Goal: Information Seeking & Learning: Learn about a topic

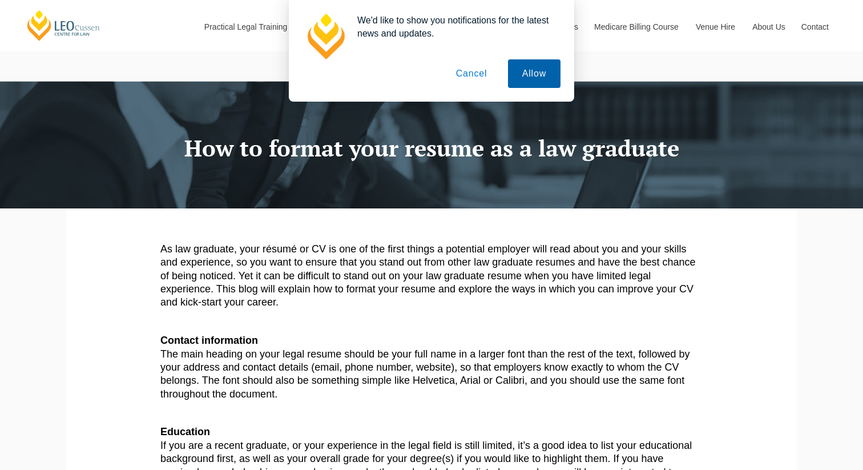
click at [541, 79] on button "Allow" at bounding box center [534, 73] width 53 height 29
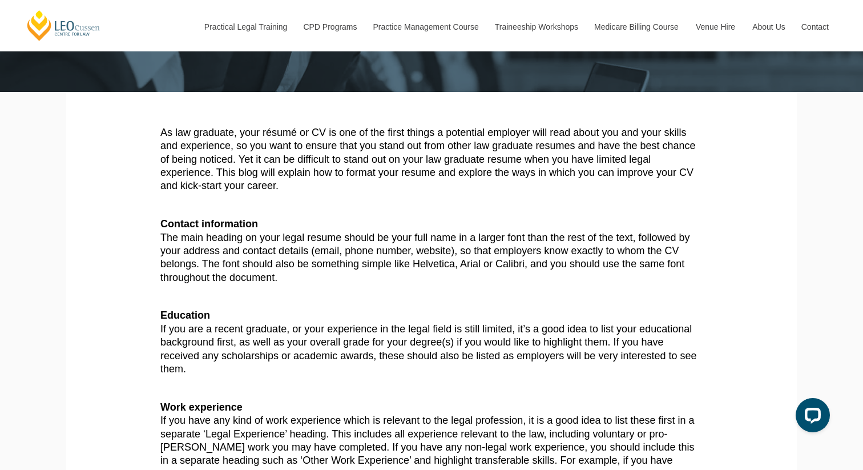
scroll to position [127, 0]
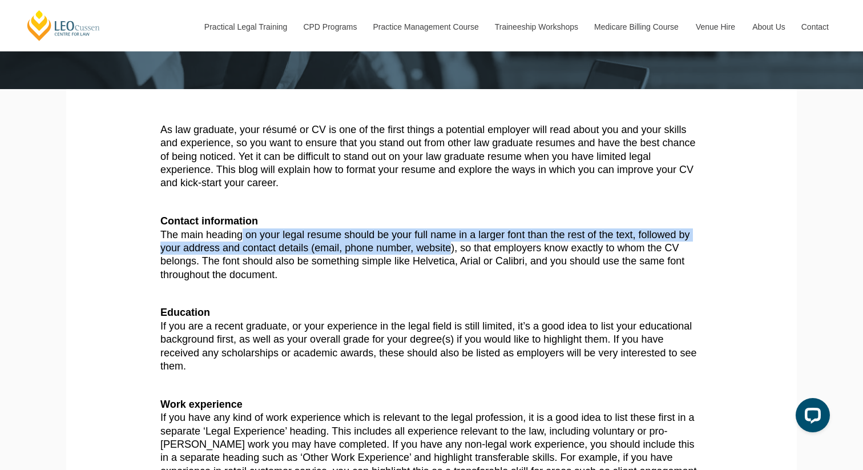
drag, startPoint x: 232, startPoint y: 223, endPoint x: 409, endPoint y: 231, distance: 177.7
click at [409, 231] on p "Contact information The main heading on your legal resume should be your full n…" at bounding box center [431, 248] width 542 height 67
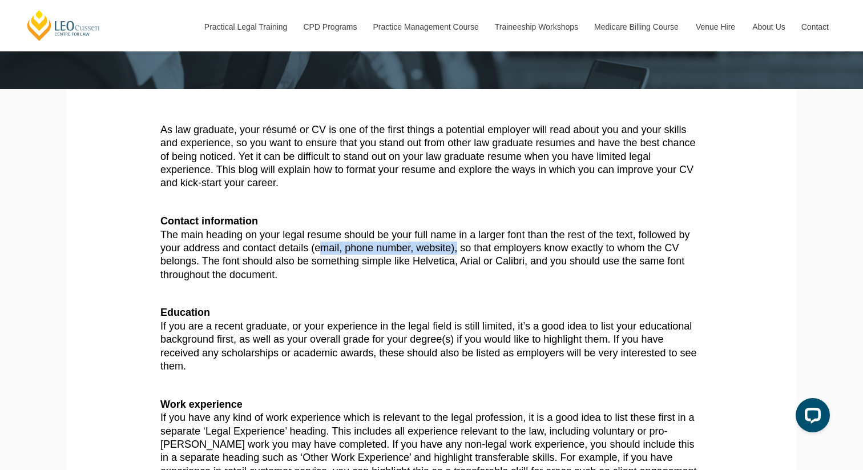
drag, startPoint x: 284, startPoint y: 231, endPoint x: 415, endPoint y: 239, distance: 130.9
click at [415, 239] on p "Contact information The main heading on your legal resume should be your full n…" at bounding box center [431, 248] width 542 height 67
drag, startPoint x: 428, startPoint y: 235, endPoint x: 263, endPoint y: 258, distance: 167.1
click at [263, 258] on p "Contact information The main heading on your legal resume should be your full n…" at bounding box center [431, 248] width 542 height 67
click at [316, 251] on p "Contact information The main heading on your legal resume should be your full n…" at bounding box center [431, 248] width 542 height 67
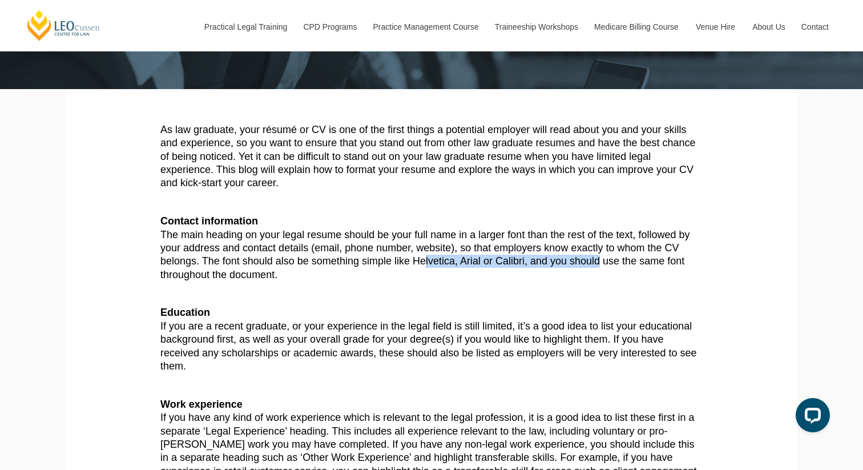
drag, startPoint x: 343, startPoint y: 247, endPoint x: 506, endPoint y: 247, distance: 162.7
click at [506, 247] on p "Contact information The main heading on your legal resume should be your full n…" at bounding box center [431, 248] width 542 height 67
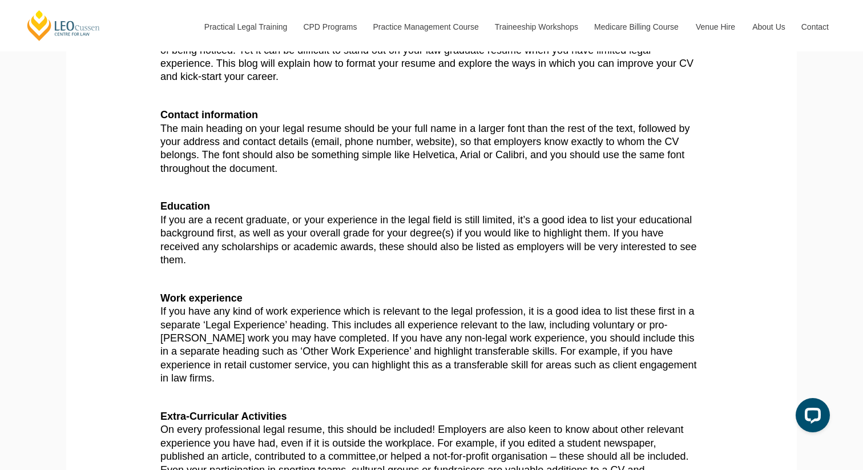
scroll to position [234, 0]
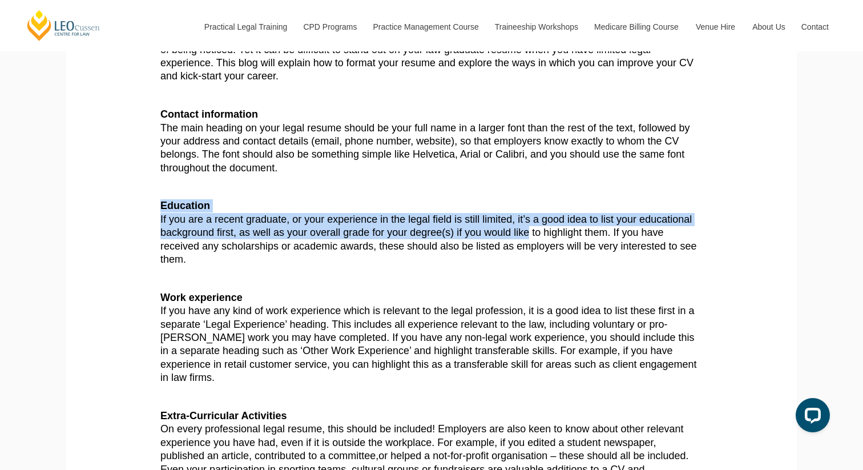
drag, startPoint x: 158, startPoint y: 191, endPoint x: 495, endPoint y: 221, distance: 339.3
click at [495, 221] on section "As law graduate, your résumé or CV is one of the first things a potential emplo…" at bounding box center [431, 458] width 713 height 953
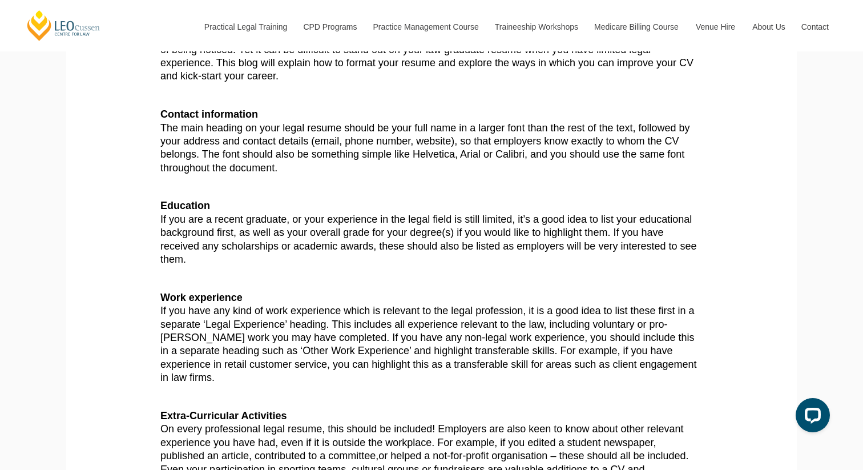
click at [514, 220] on p "Education If you are a recent graduate, or your experience in the legal field i…" at bounding box center [431, 232] width 542 height 67
drag, startPoint x: 575, startPoint y: 218, endPoint x: 641, endPoint y: 236, distance: 68.5
click at [641, 236] on p "Education If you are a recent graduate, or your experience in the legal field i…" at bounding box center [431, 232] width 542 height 67
click at [503, 236] on p "Education If you are a recent graduate, or your experience in the legal field i…" at bounding box center [431, 232] width 542 height 67
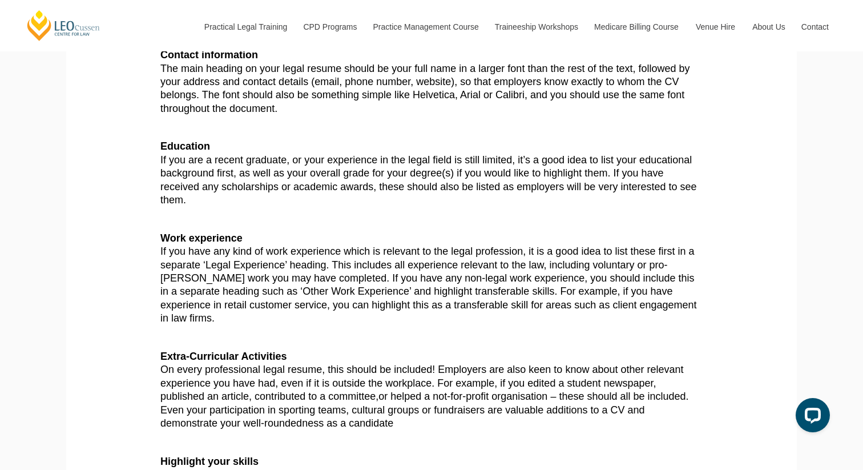
scroll to position [301, 0]
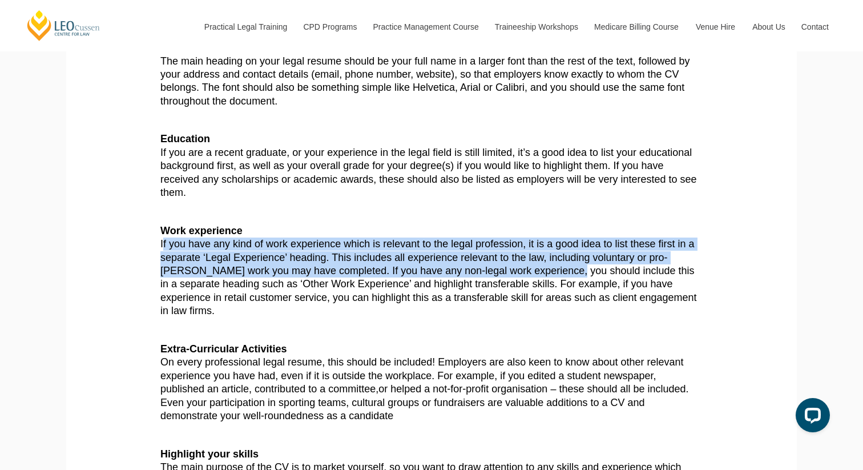
drag, startPoint x: 160, startPoint y: 214, endPoint x: 427, endPoint y: 249, distance: 268.8
click at [428, 249] on p "Work experience If you have any kind of work experience which is relevant to th…" at bounding box center [431, 271] width 542 height 94
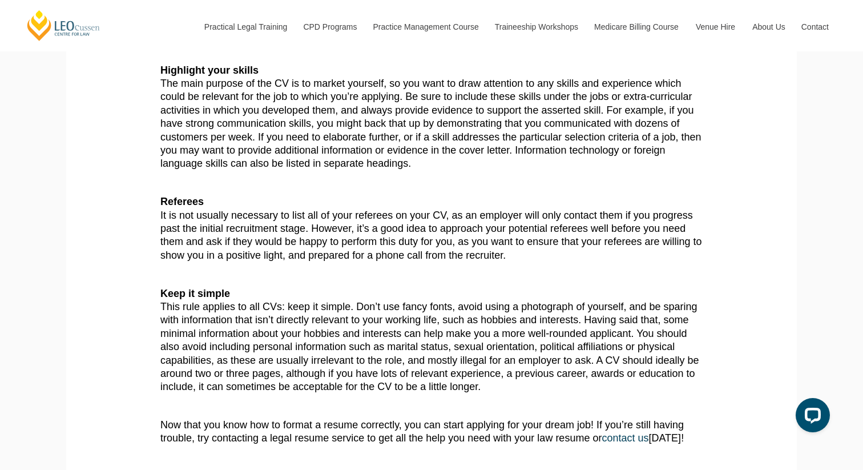
scroll to position [686, 0]
